Goal: Ask a question

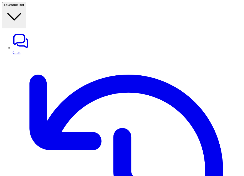
click at [33, 55] on link "History" at bounding box center [128, 172] width 230 height 235
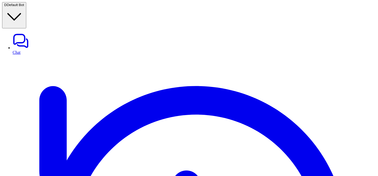
type textarea "**********"
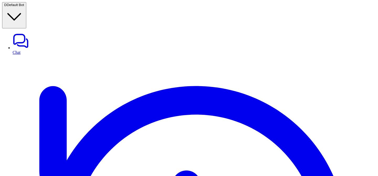
copy div "Think about it and tell me what's 2+2? D"
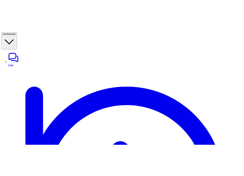
scroll to position [11, 0]
